Goal: Task Accomplishment & Management: Complete application form

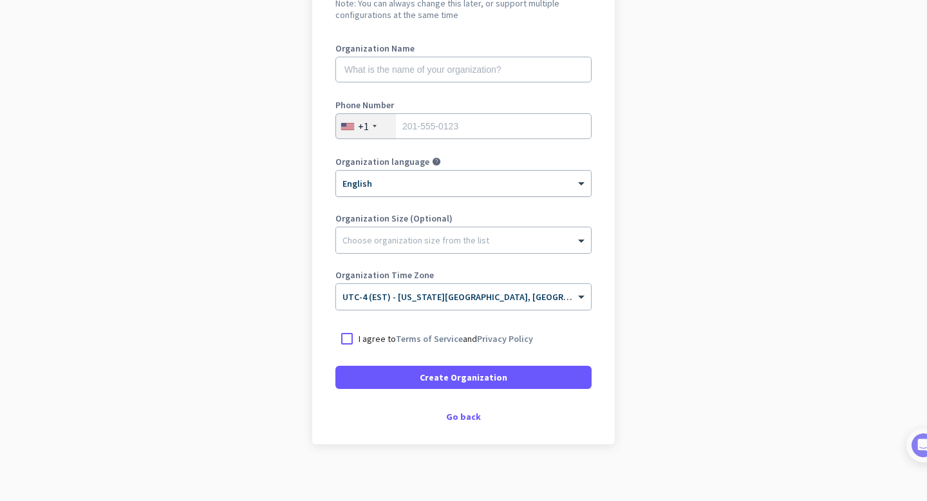
scroll to position [158, 0]
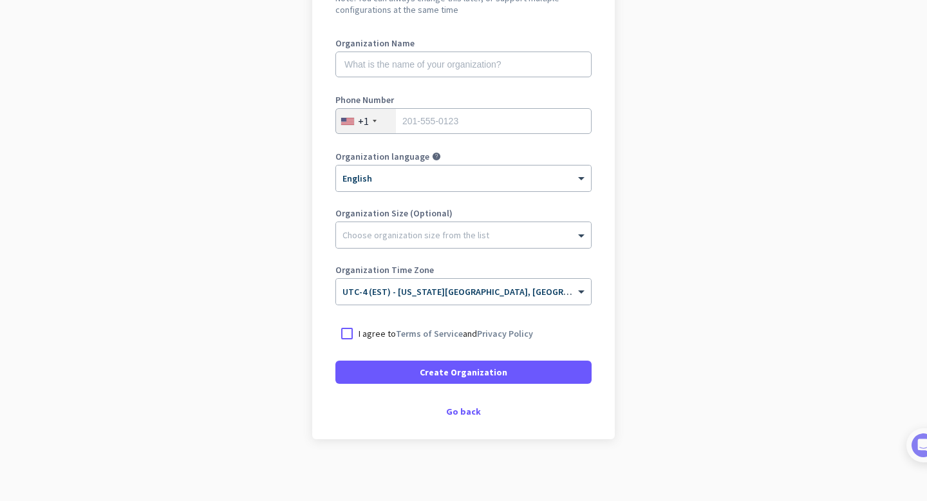
click at [456, 417] on div "Create Organization Note: You can always change this later, or support multiple…" at bounding box center [463, 192] width 303 height 493
click at [456, 416] on div "Go back" at bounding box center [463, 411] width 256 height 9
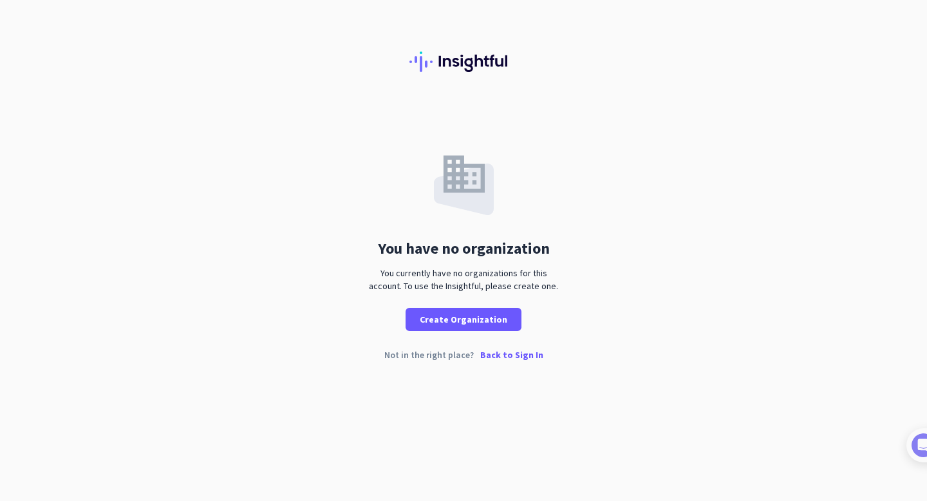
click at [508, 357] on p "Back to Sign In" at bounding box center [511, 354] width 63 height 9
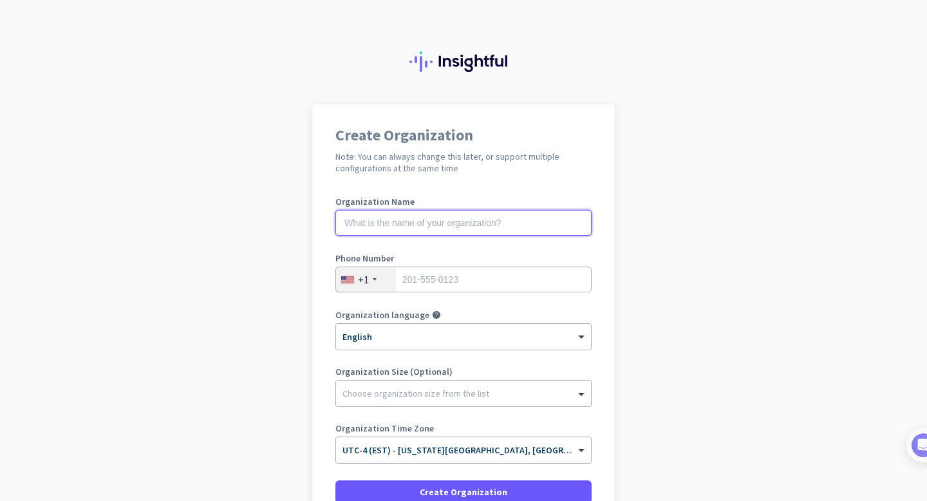
click at [416, 232] on input "text" at bounding box center [463, 223] width 256 height 26
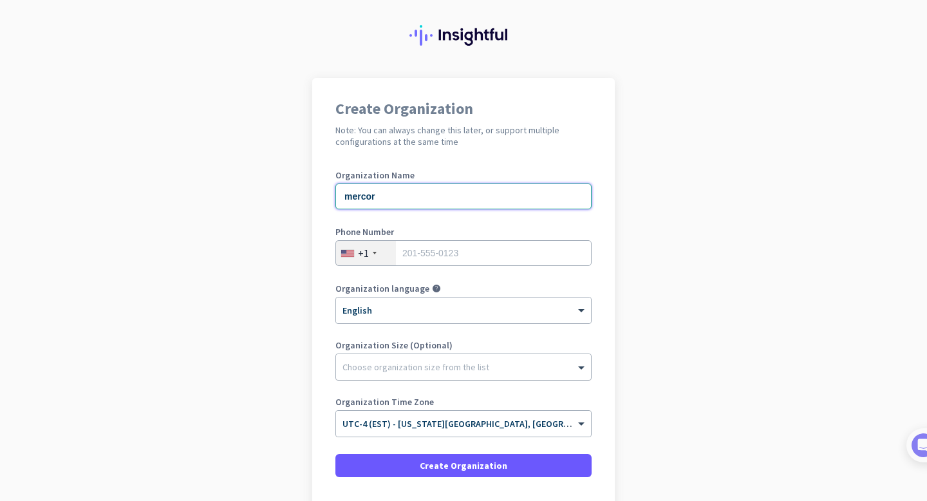
scroll to position [28, 0]
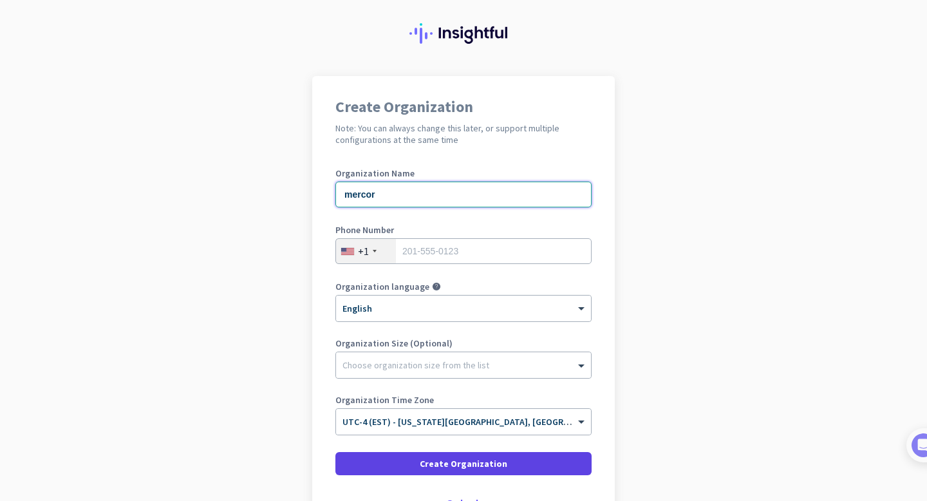
type input "mercor"
click at [422, 459] on span at bounding box center [463, 463] width 256 height 31
